Goal: Transaction & Acquisition: Purchase product/service

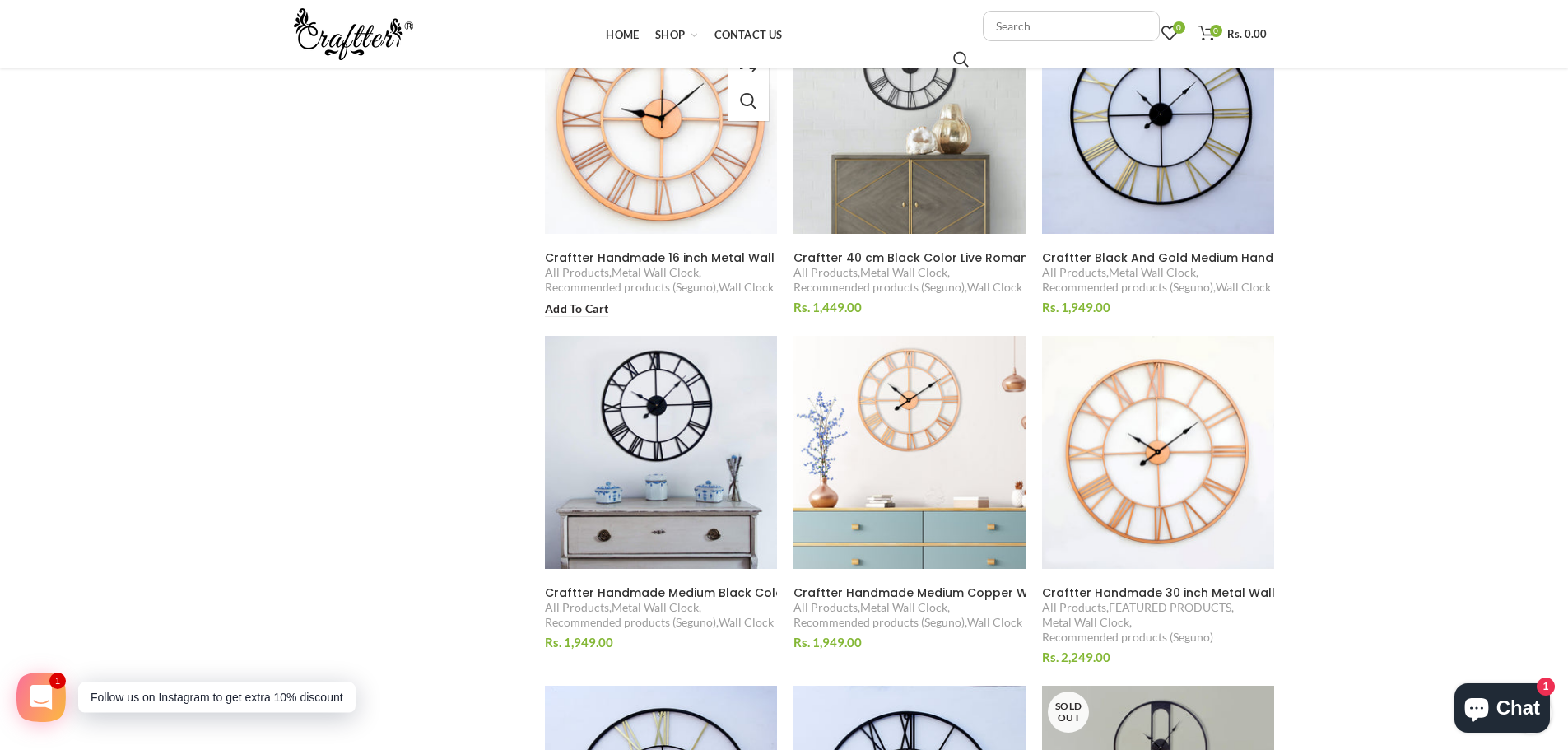
scroll to position [1564, 0]
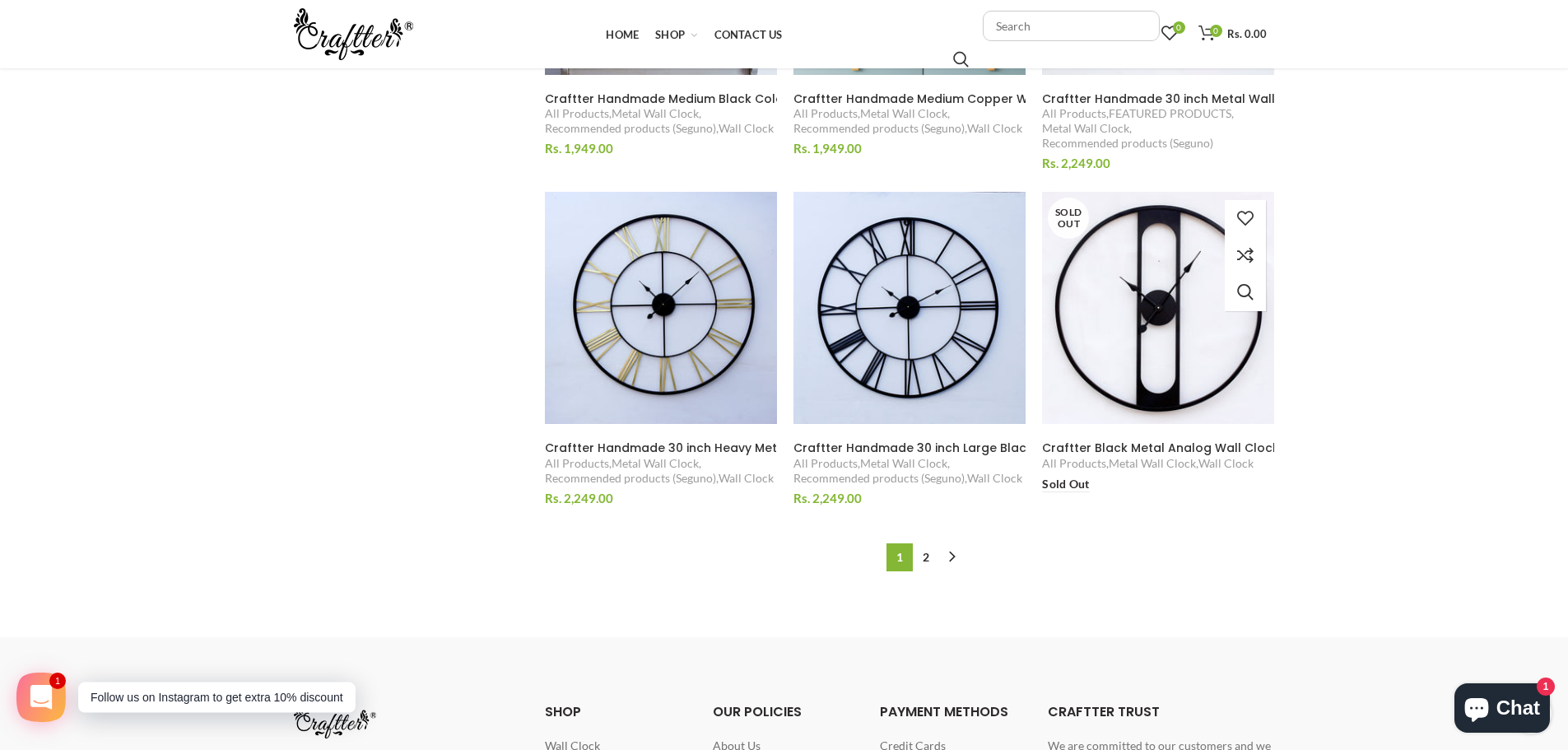
click at [1097, 300] on img at bounding box center [1159, 309] width 254 height 254
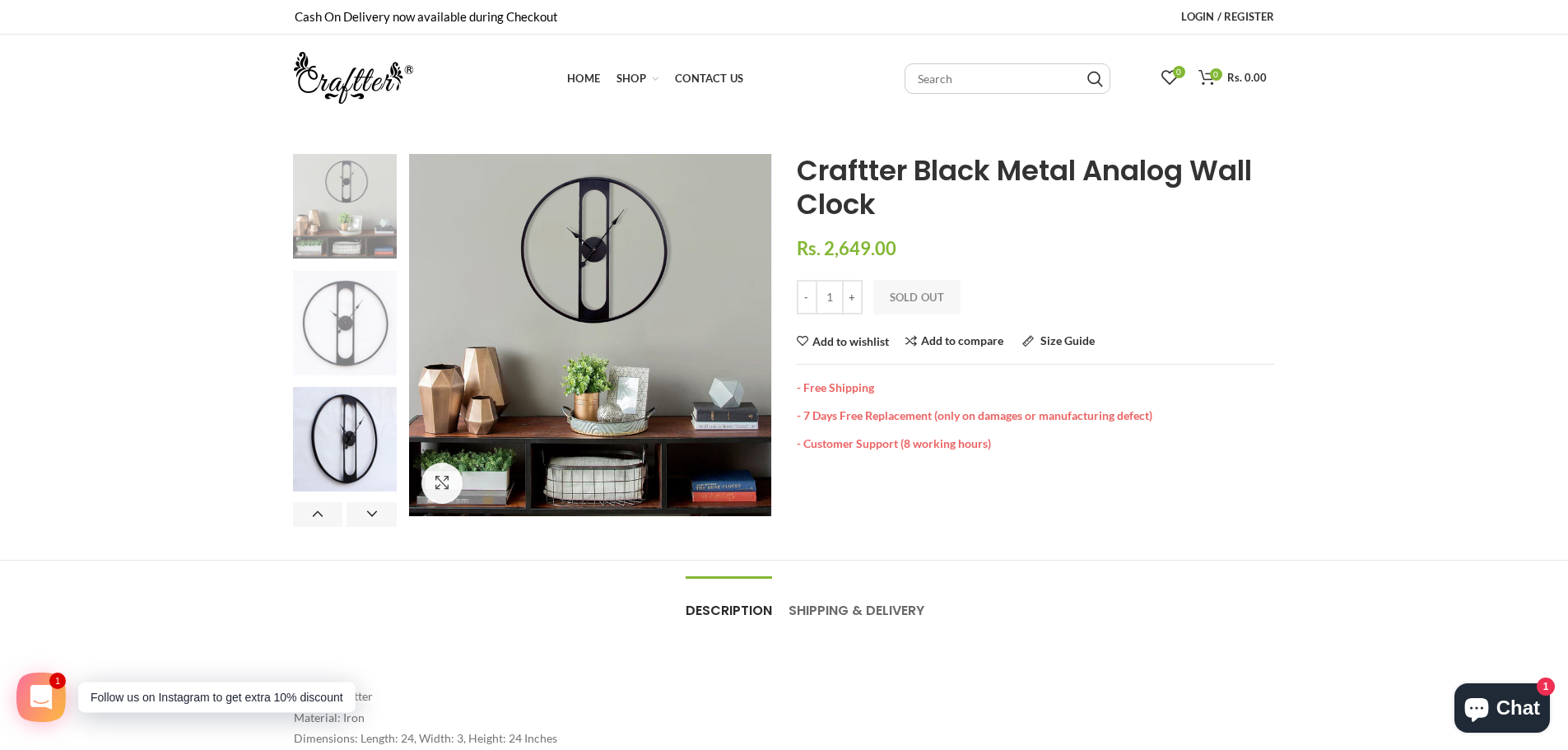
click at [340, 334] on img at bounding box center [345, 323] width 105 height 105
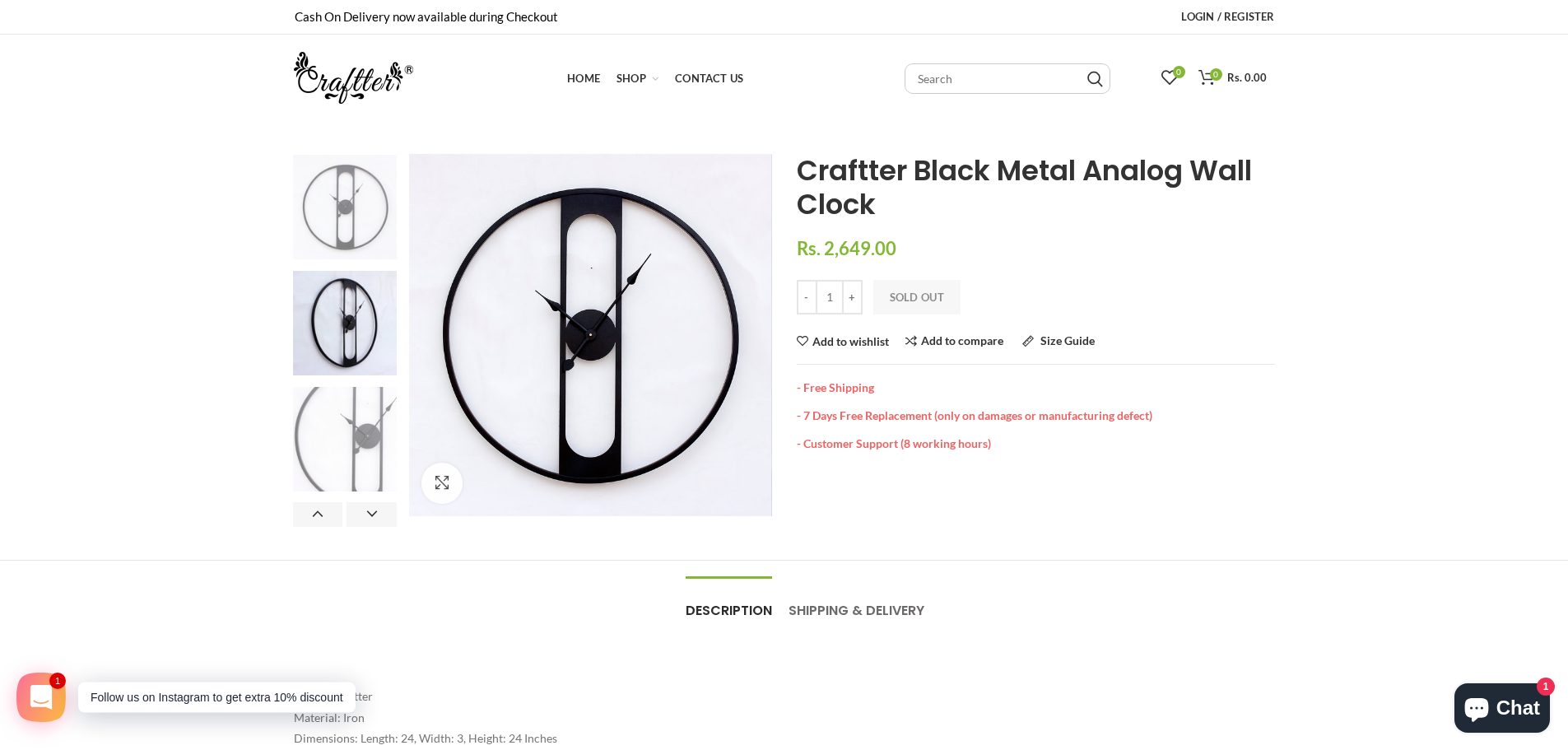
click at [357, 410] on img at bounding box center [345, 438] width 105 height 105
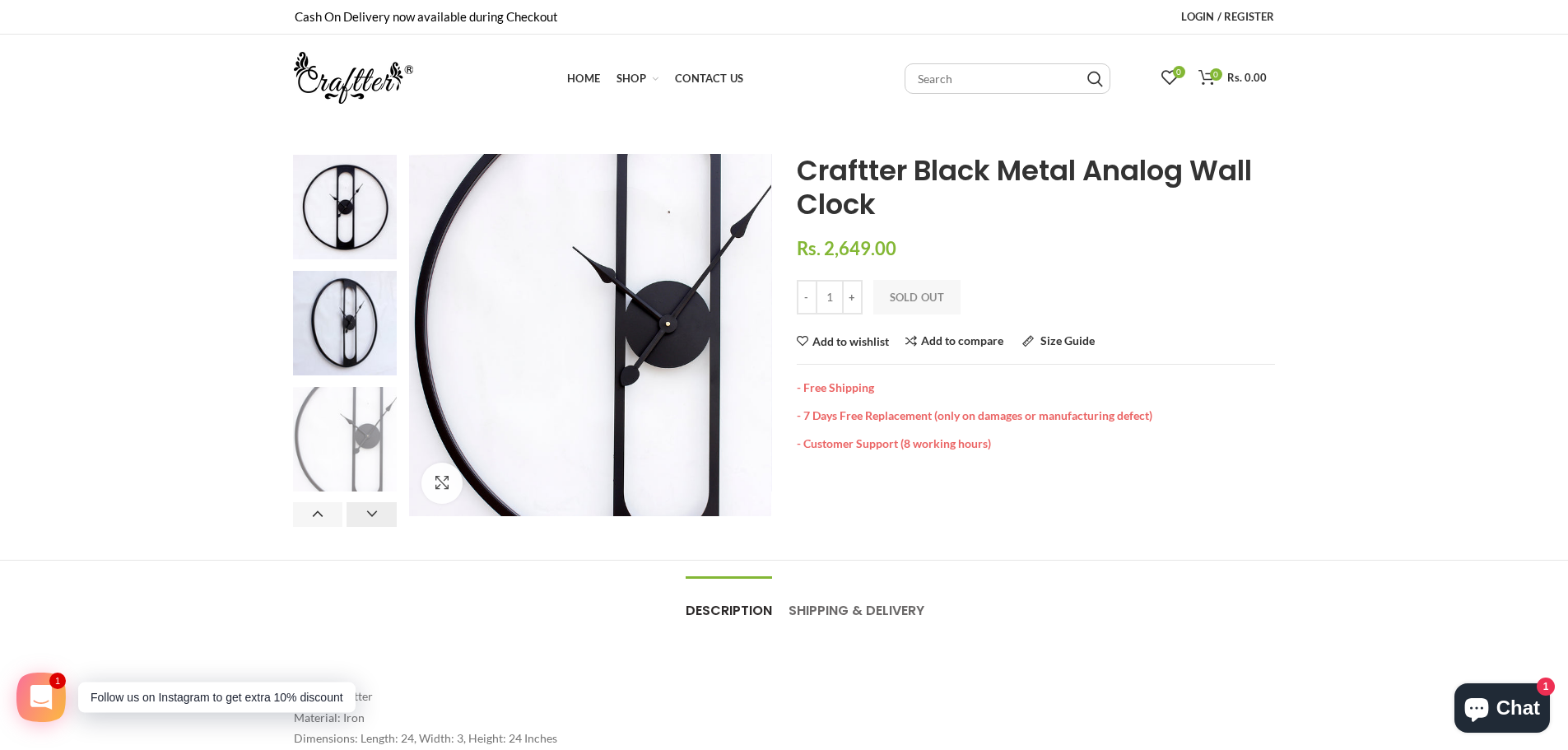
click at [366, 505] on button "Next" at bounding box center [372, 514] width 50 height 25
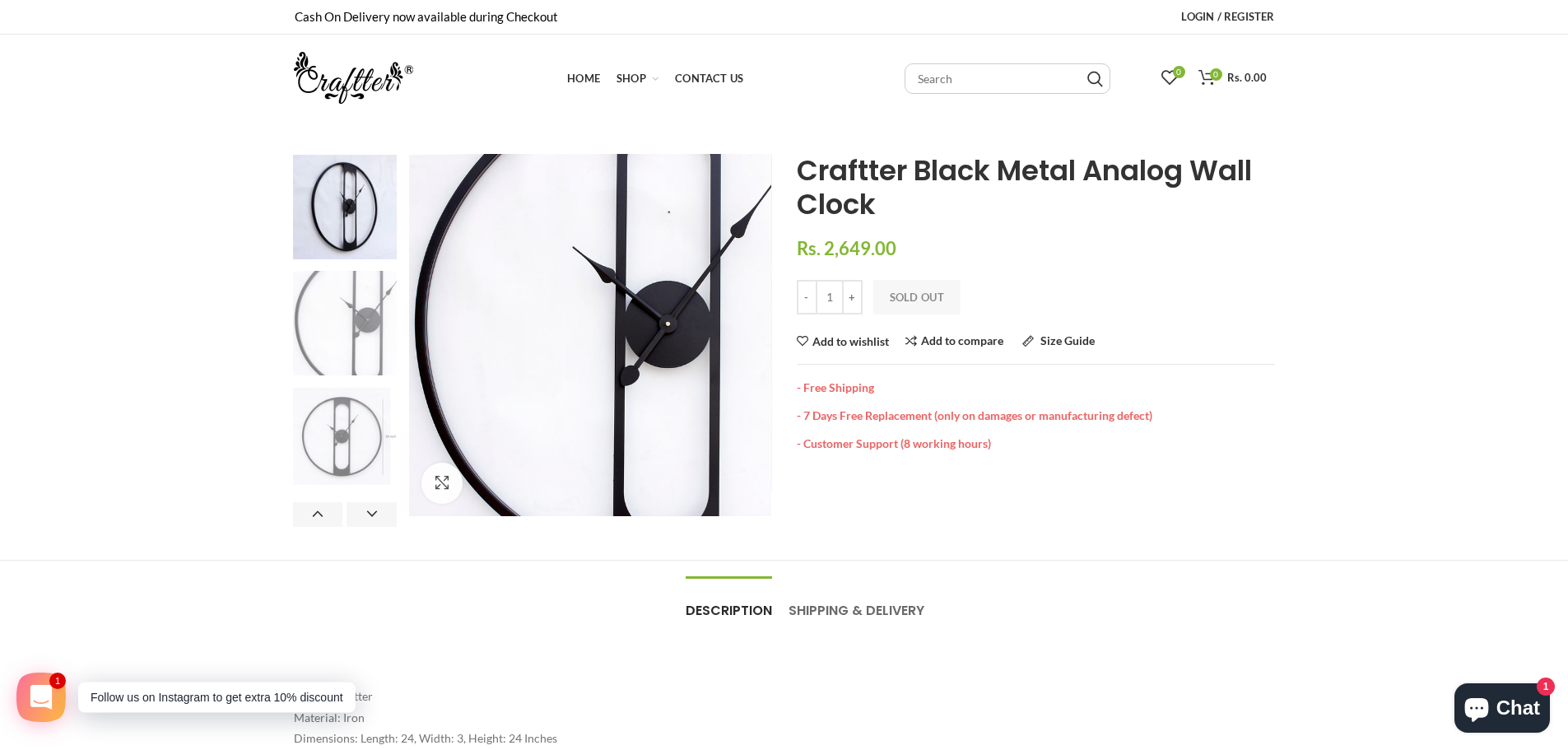
click at [375, 449] on img at bounding box center [345, 437] width 105 height 98
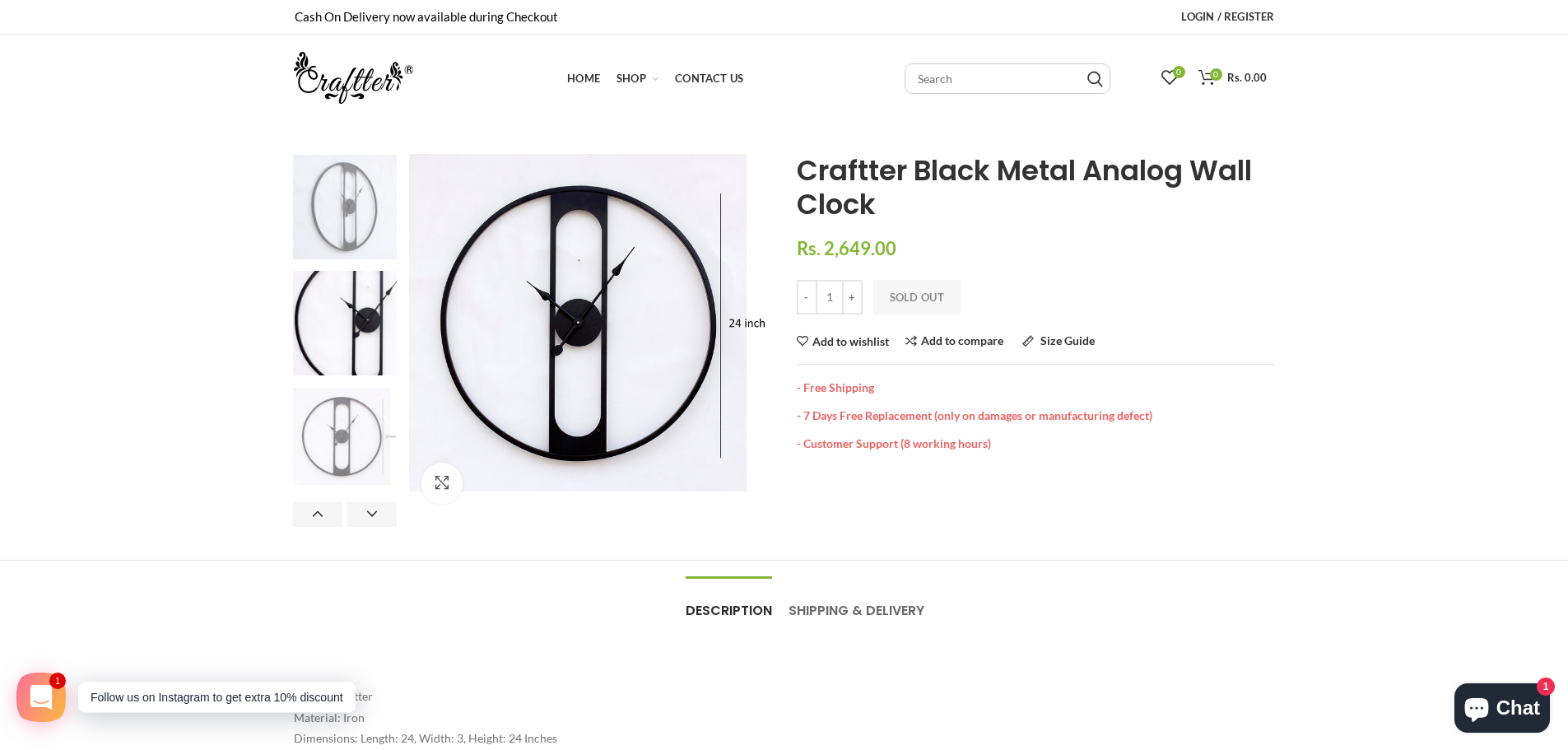
click at [336, 220] on img at bounding box center [345, 207] width 105 height 105
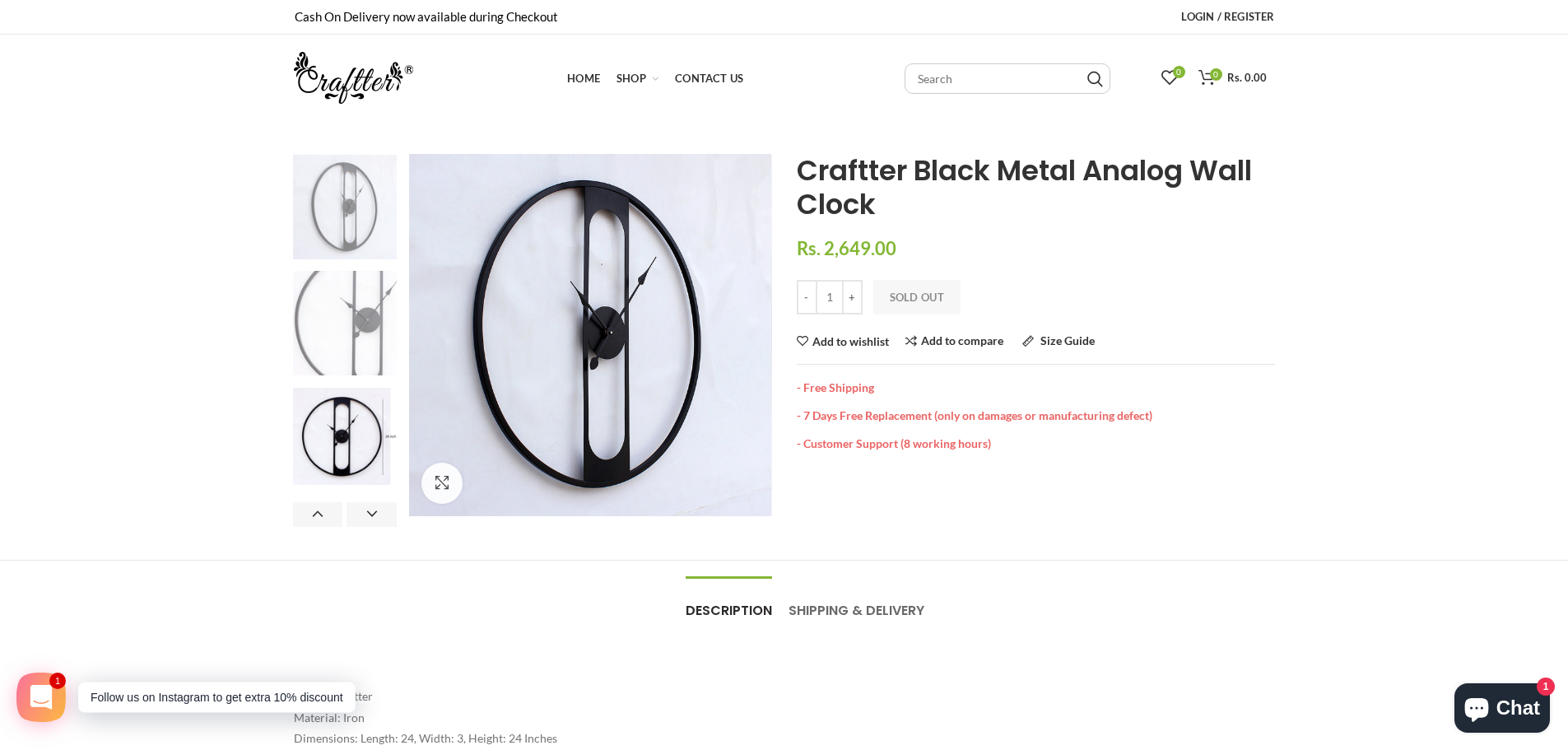
click at [373, 308] on img at bounding box center [345, 323] width 105 height 105
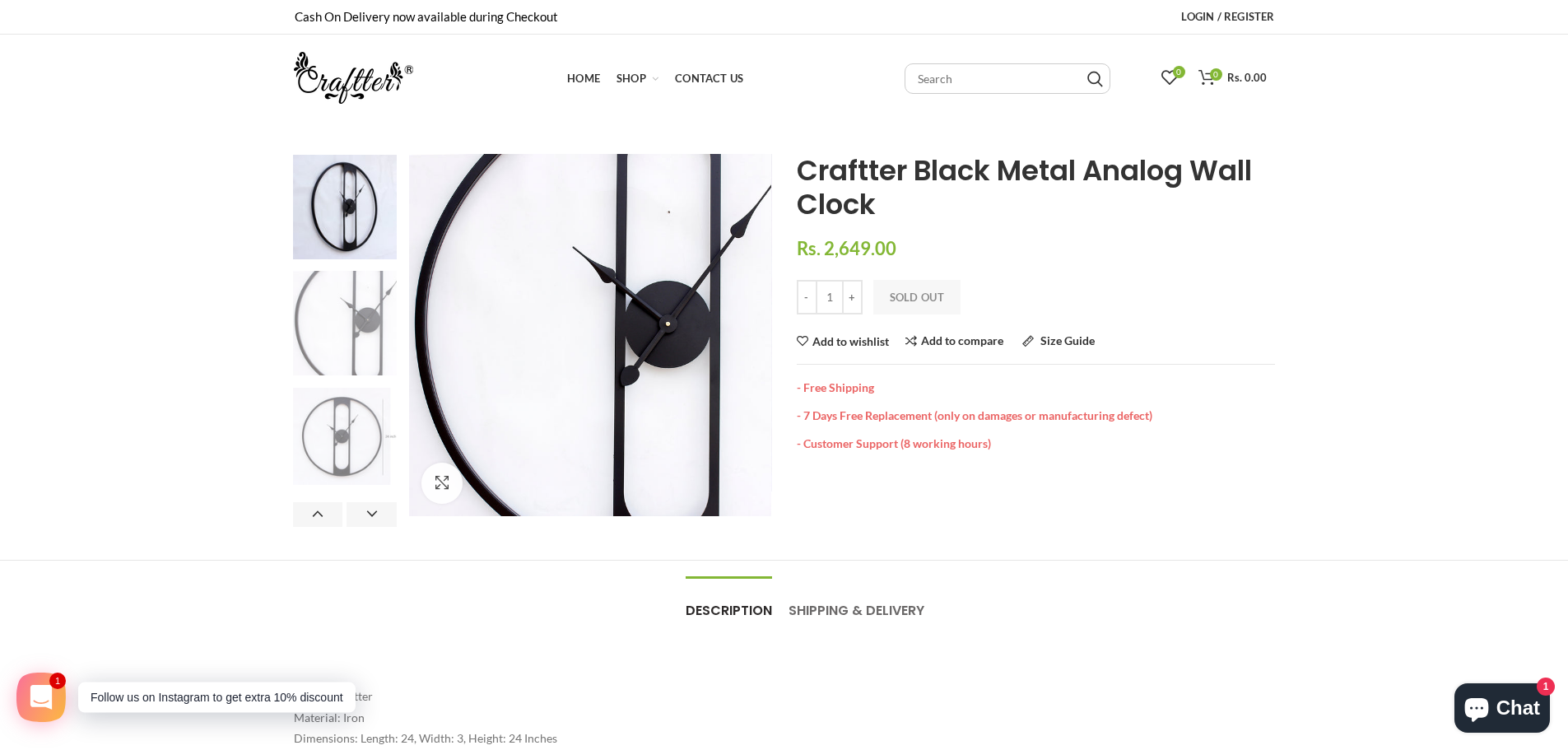
click at [351, 400] on img at bounding box center [345, 437] width 105 height 98
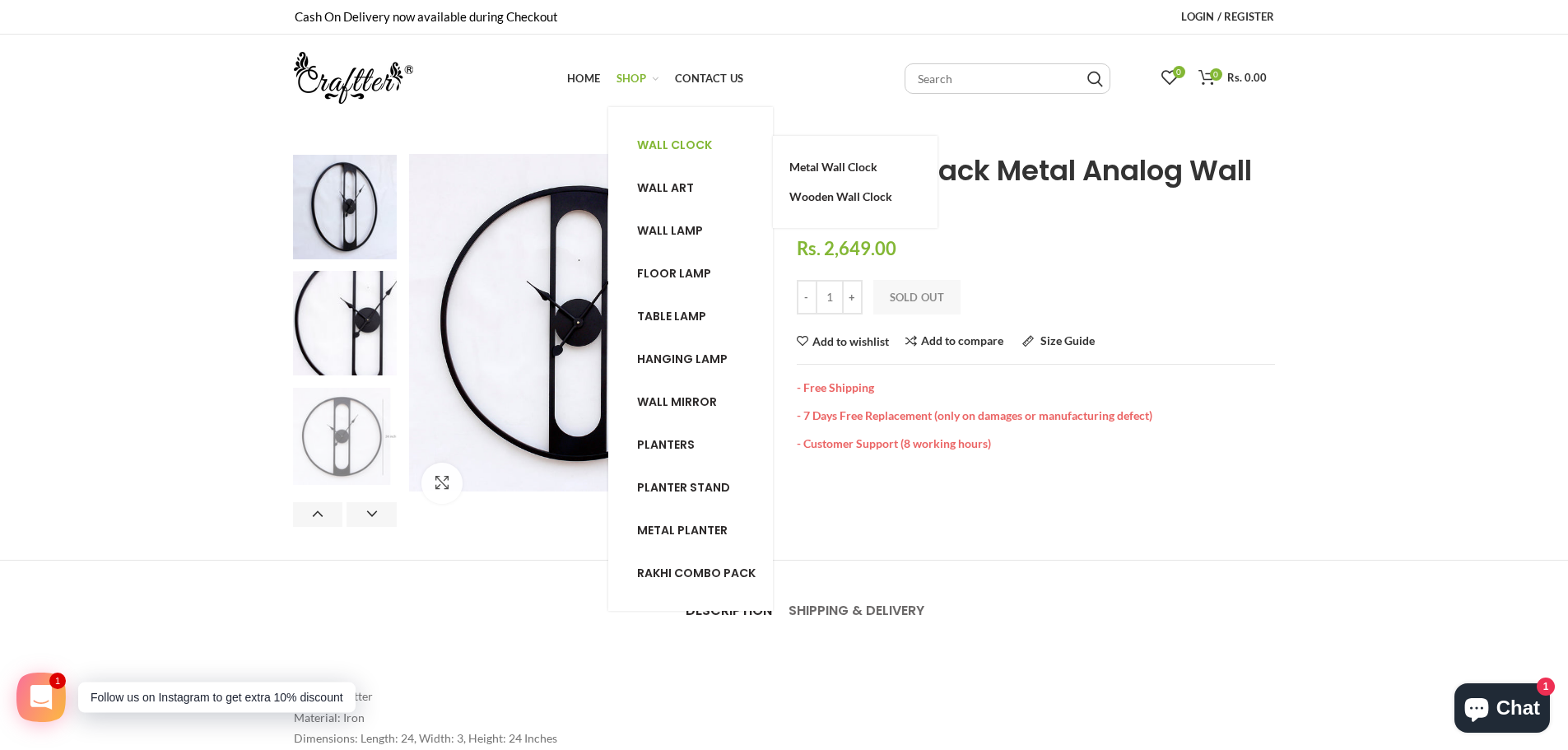
click at [675, 146] on span "Wall clock" at bounding box center [675, 144] width 75 height 16
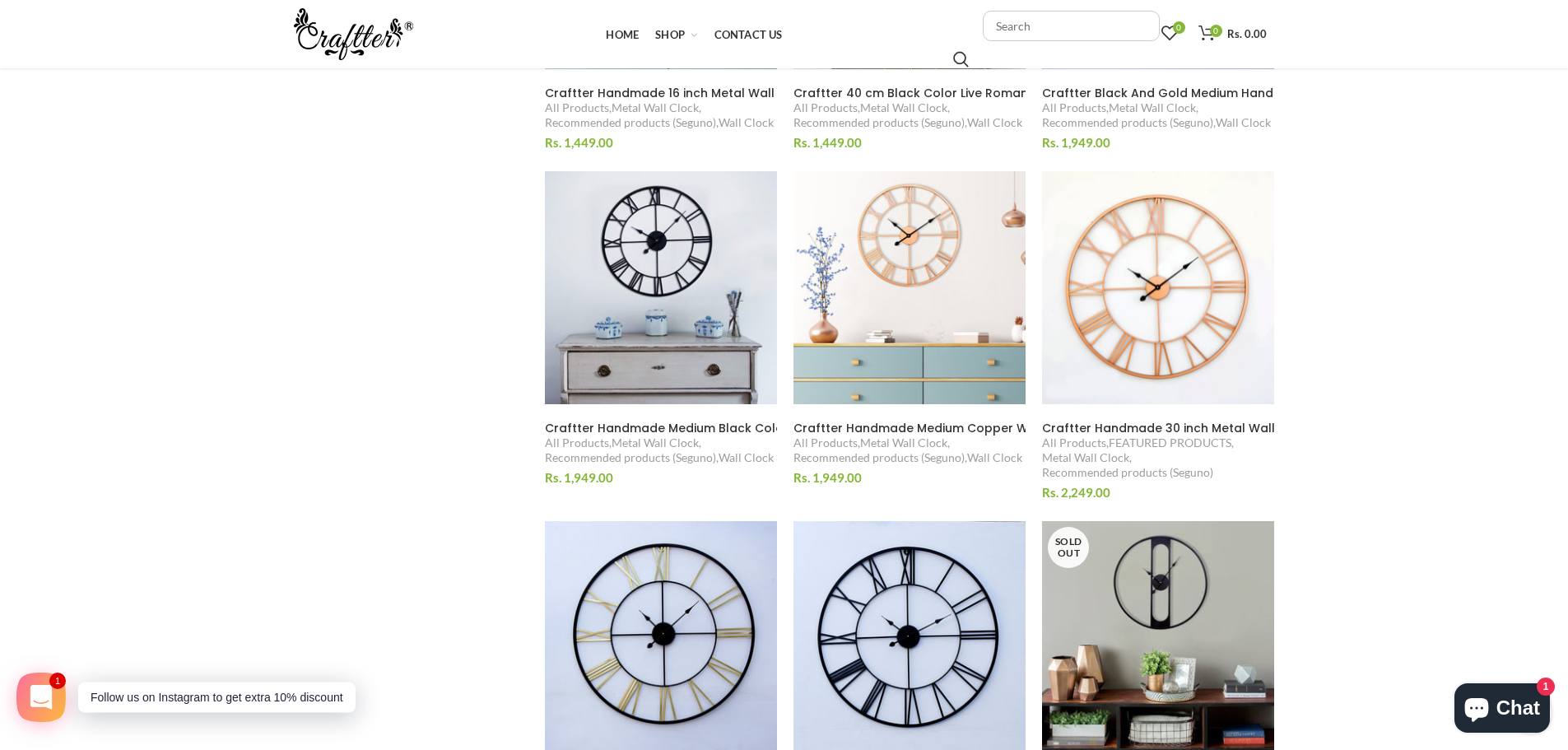
scroll to position [1647, 0]
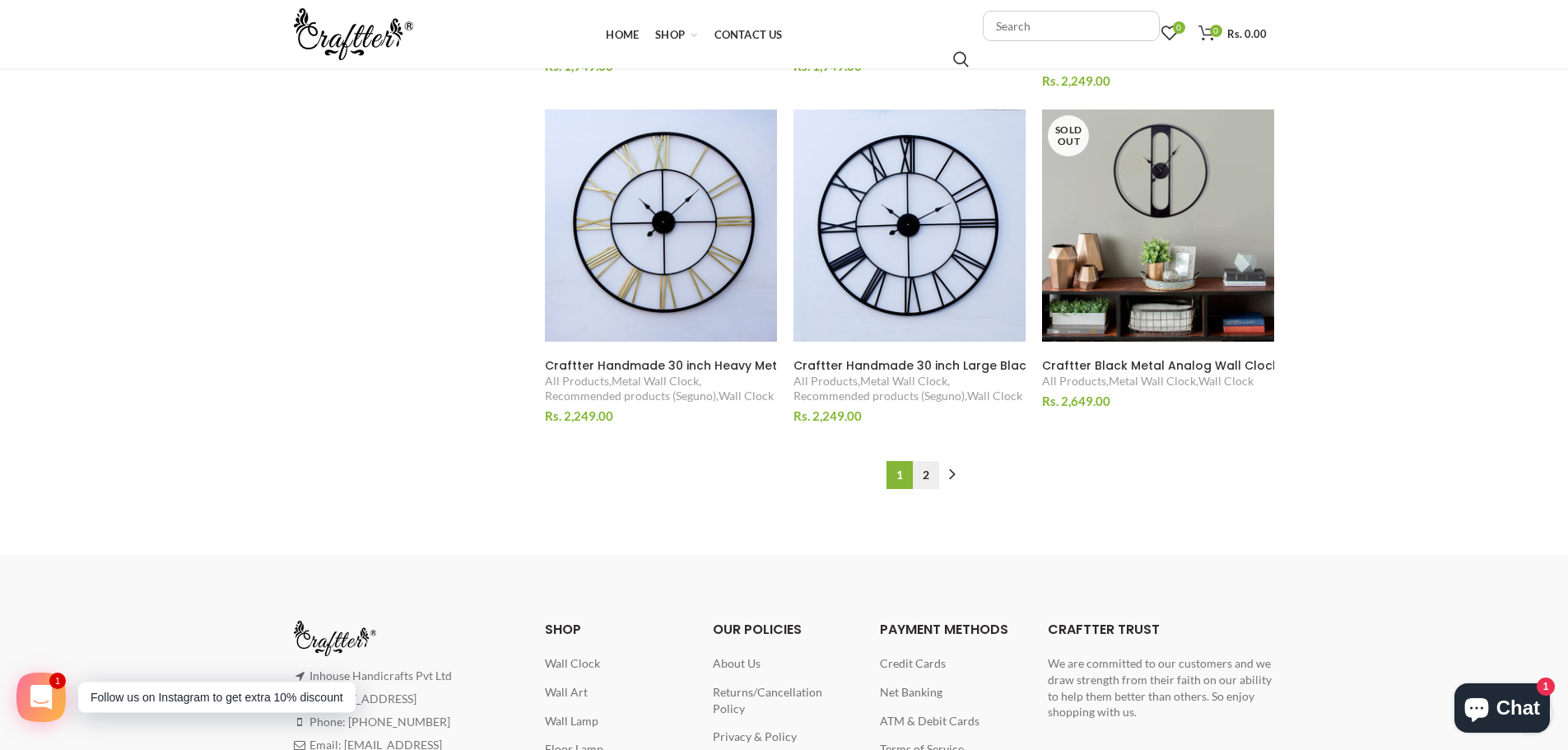
click at [923, 475] on link "2" at bounding box center [926, 475] width 26 height 28
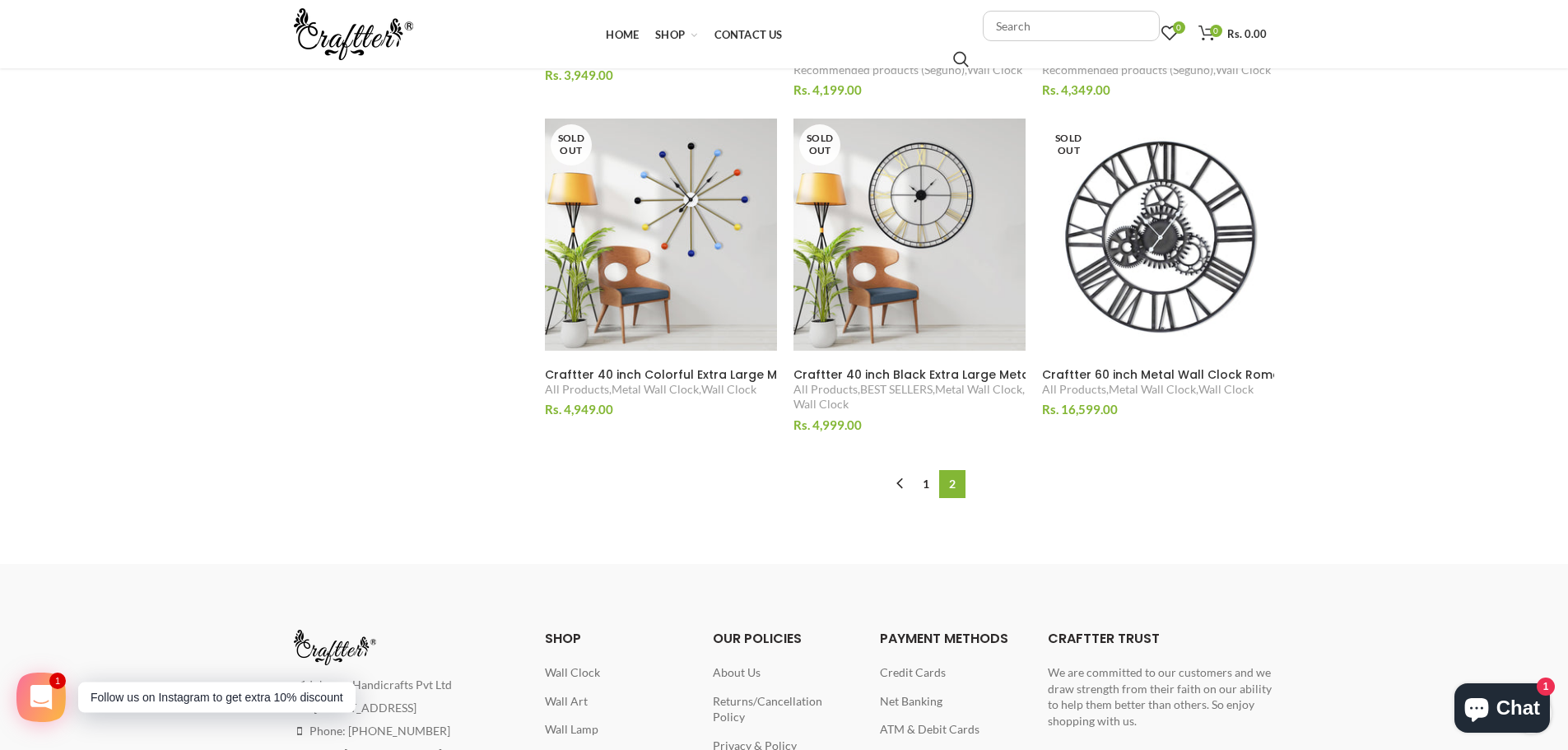
scroll to position [1768, 0]
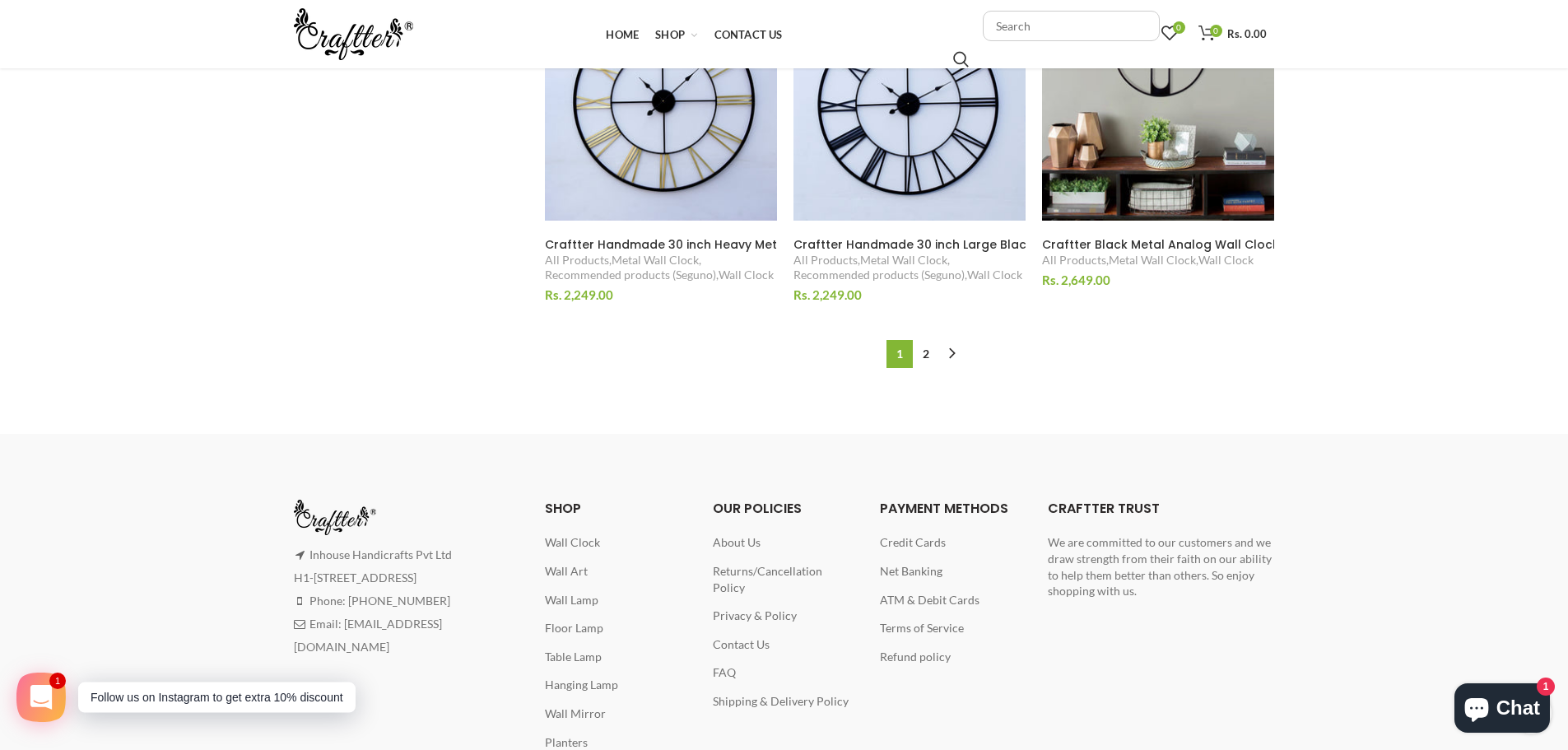
scroll to position [1647, 0]
